Goal: Communication & Community: Share content

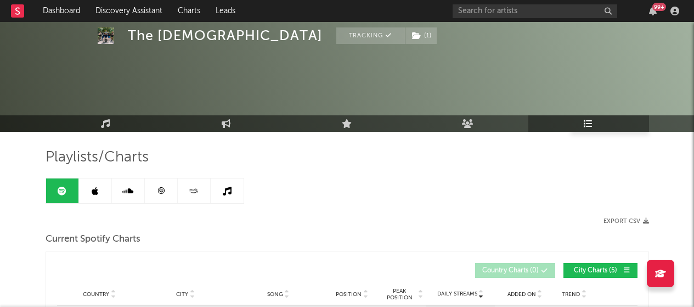
scroll to position [419, 0]
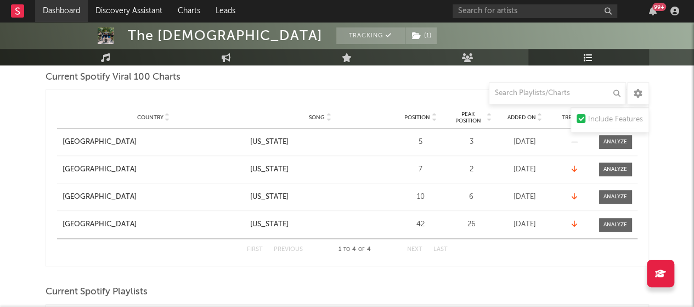
click at [62, 1] on link "Dashboard" at bounding box center [61, 11] width 53 height 22
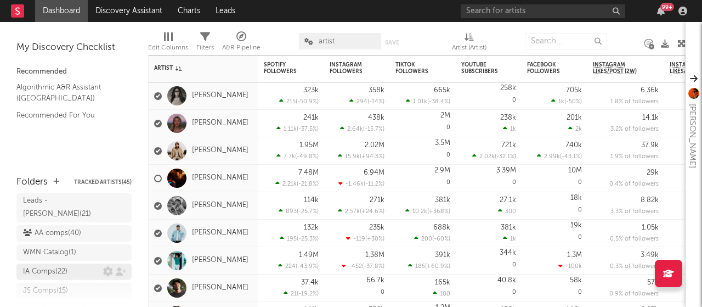
scroll to position [119, 0]
click at [51, 224] on div "AA comps ( 40 )" at bounding box center [52, 230] width 58 height 13
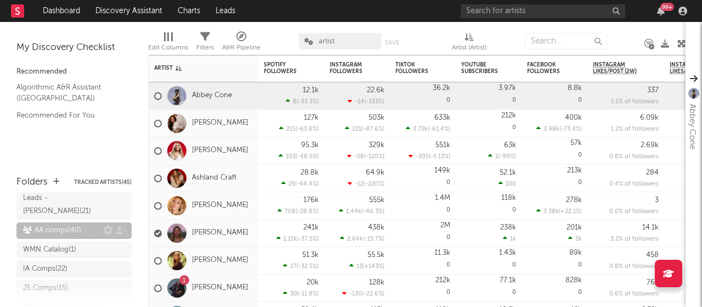
click at [38, 224] on div "AA comps ( 40 )" at bounding box center [52, 230] width 58 height 13
click at [103, 226] on icon at bounding box center [108, 231] width 10 height 10
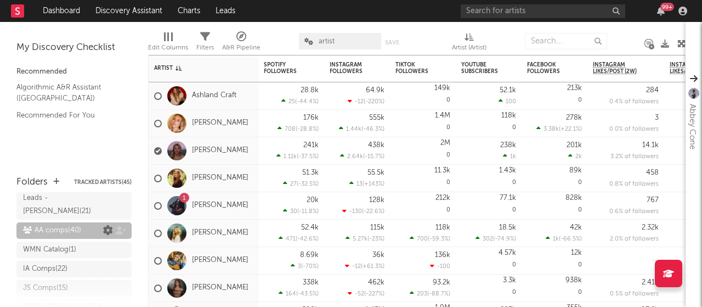
click at [103, 226] on icon at bounding box center [108, 231] width 10 height 10
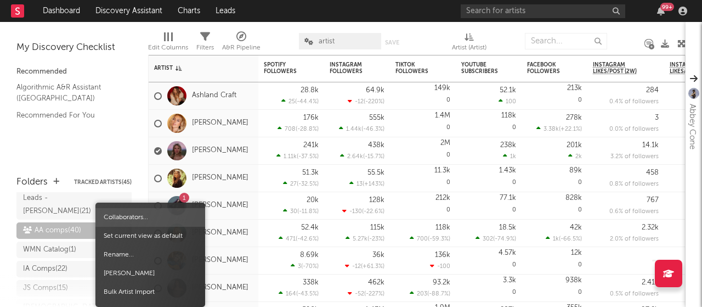
click at [120, 218] on span "Collaborators..." at bounding box center [150, 217] width 110 height 19
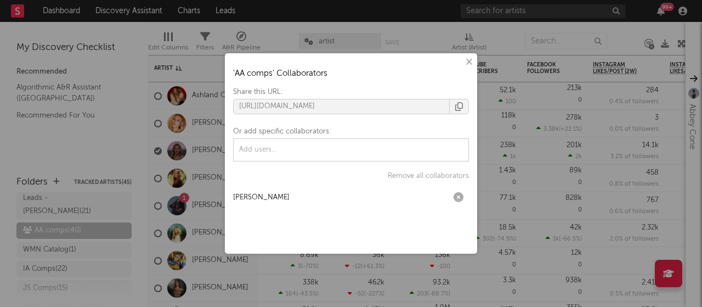
click at [294, 152] on input "text" at bounding box center [277, 150] width 80 height 16
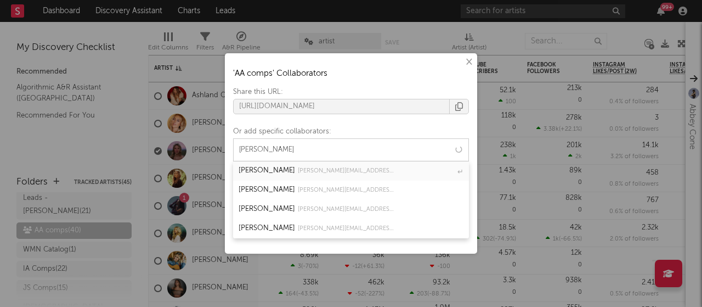
type input "[PERSON_NAME]"
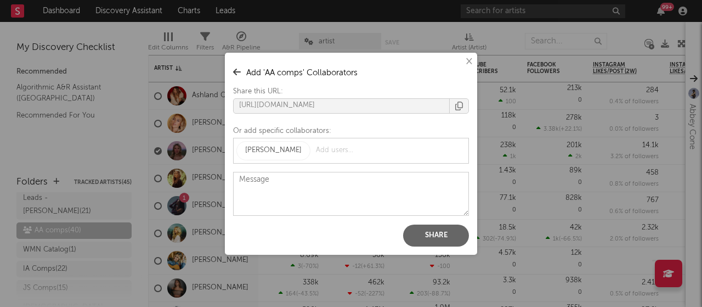
click at [429, 235] on button "Share" at bounding box center [436, 235] width 66 height 22
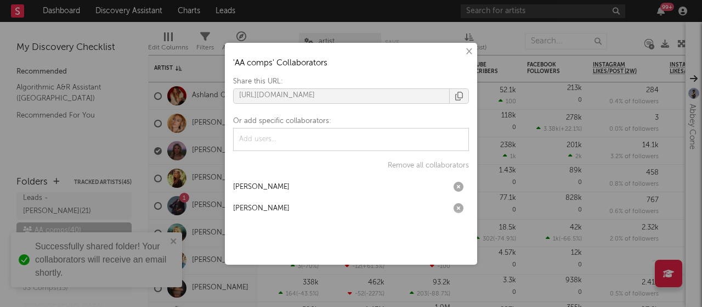
click at [466, 53] on button "×" at bounding box center [469, 52] width 12 height 12
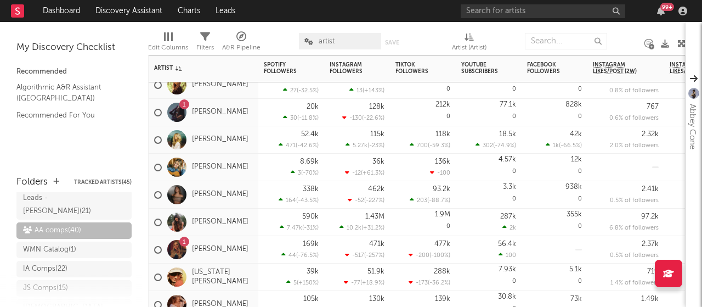
click at [375, 90] on span "+143 %" at bounding box center [373, 91] width 19 height 6
